Goal: Task Accomplishment & Management: Manage account settings

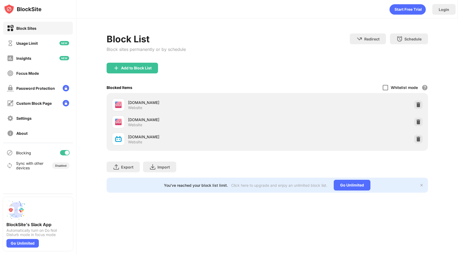
click at [386, 86] on div at bounding box center [384, 87] width 5 height 5
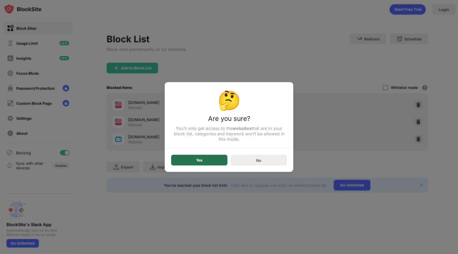
click at [210, 163] on div "Yes" at bounding box center [199, 160] width 56 height 11
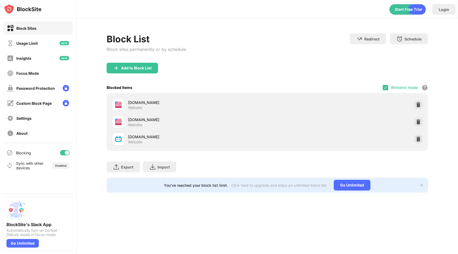
click at [388, 89] on div "Whitelist mode Block all websites except for those in your whitelist. Whitelist…" at bounding box center [404, 87] width 45 height 11
click at [386, 88] on img at bounding box center [385, 87] width 4 height 4
